Goal: Find specific page/section: Find specific page/section

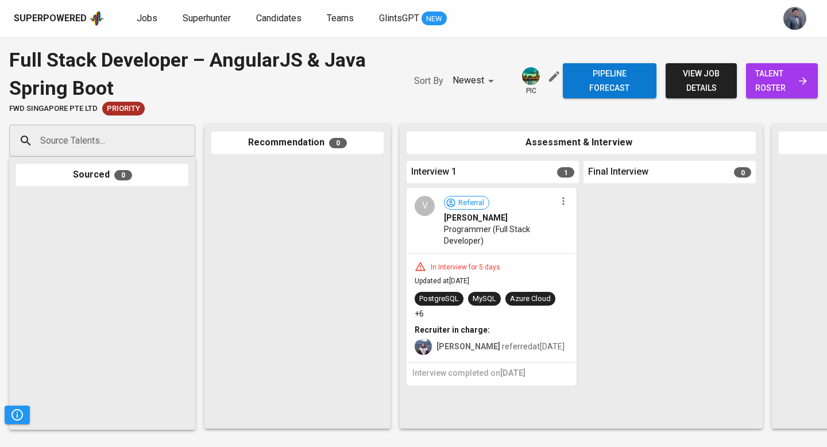
scroll to position [0, 348]
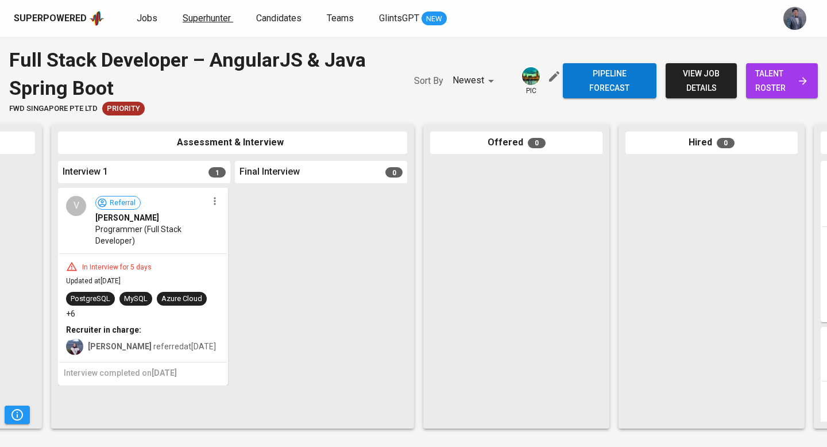
click at [193, 21] on span "Superhunter" at bounding box center [207, 18] width 48 height 11
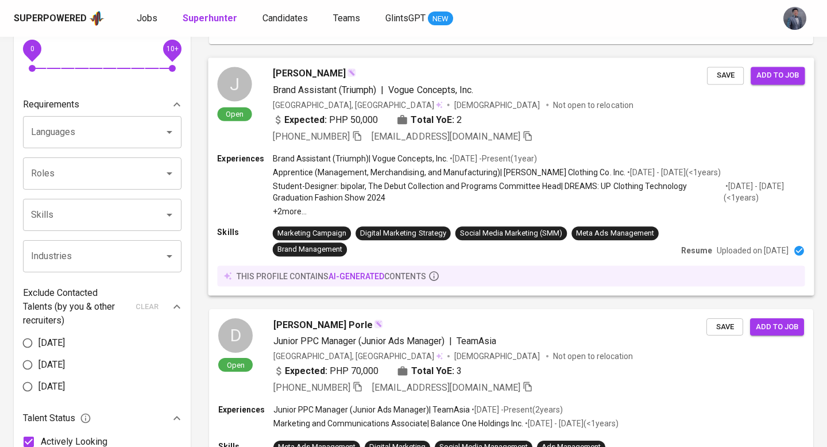
scroll to position [330, 0]
